Goal: Find specific page/section: Find specific page/section

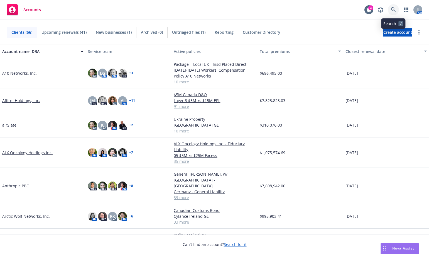
click at [392, 9] on icon at bounding box center [393, 9] width 5 height 5
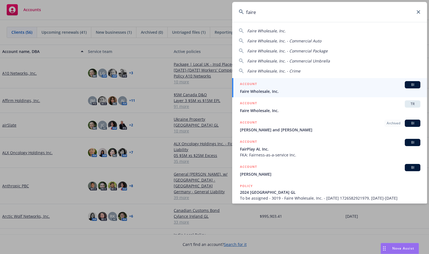
click at [290, 30] on div "Faire Wholesale, Inc." at bounding box center [329, 31] width 181 height 6
type input "Faire Wholesale, Inc."
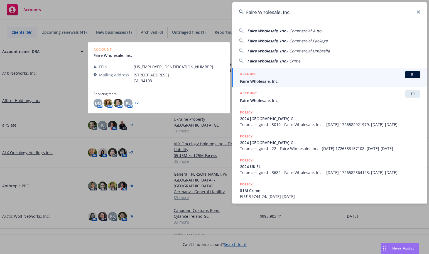
click at [258, 82] on span "Faire Wholesale, Inc." at bounding box center [330, 81] width 180 height 6
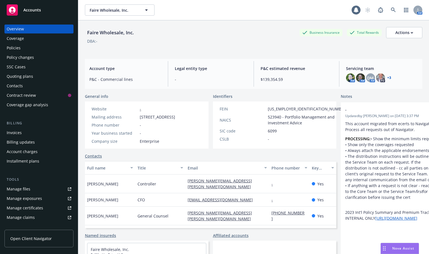
click at [13, 48] on div "Policies" at bounding box center [14, 47] width 14 height 9
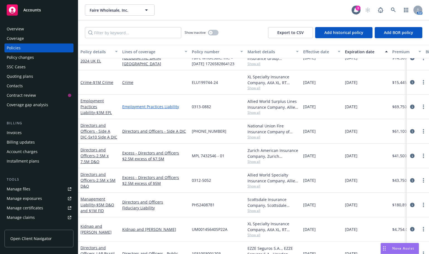
scroll to position [274, 0]
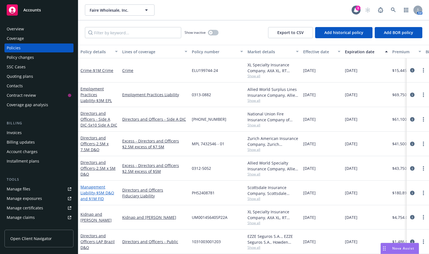
click at [102, 184] on link "Management Liability - $5M D&O and $1M FID" at bounding box center [97, 192] width 34 height 17
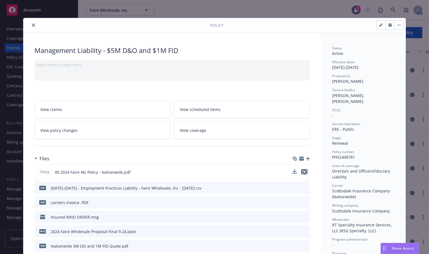
click at [302, 172] on icon "preview file" at bounding box center [304, 171] width 5 height 4
